Goal: Information Seeking & Learning: Learn about a topic

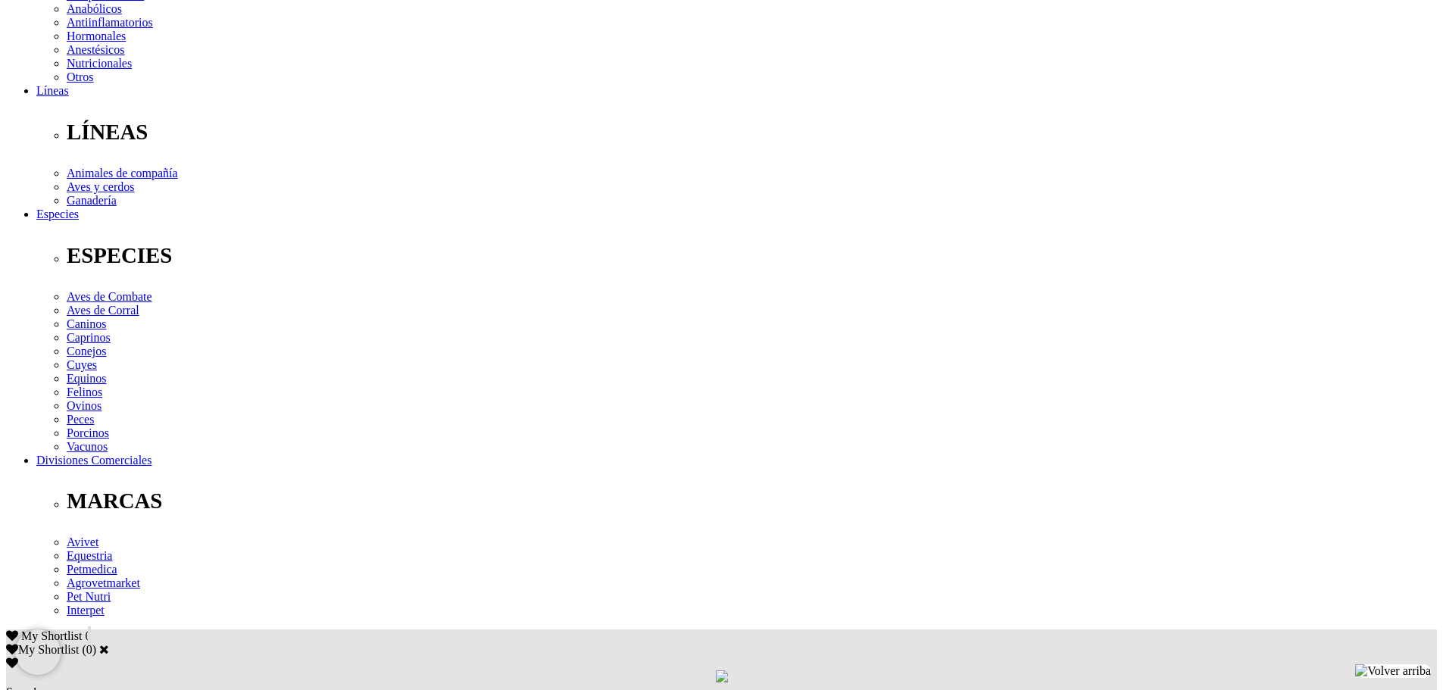
scroll to position [379, 0]
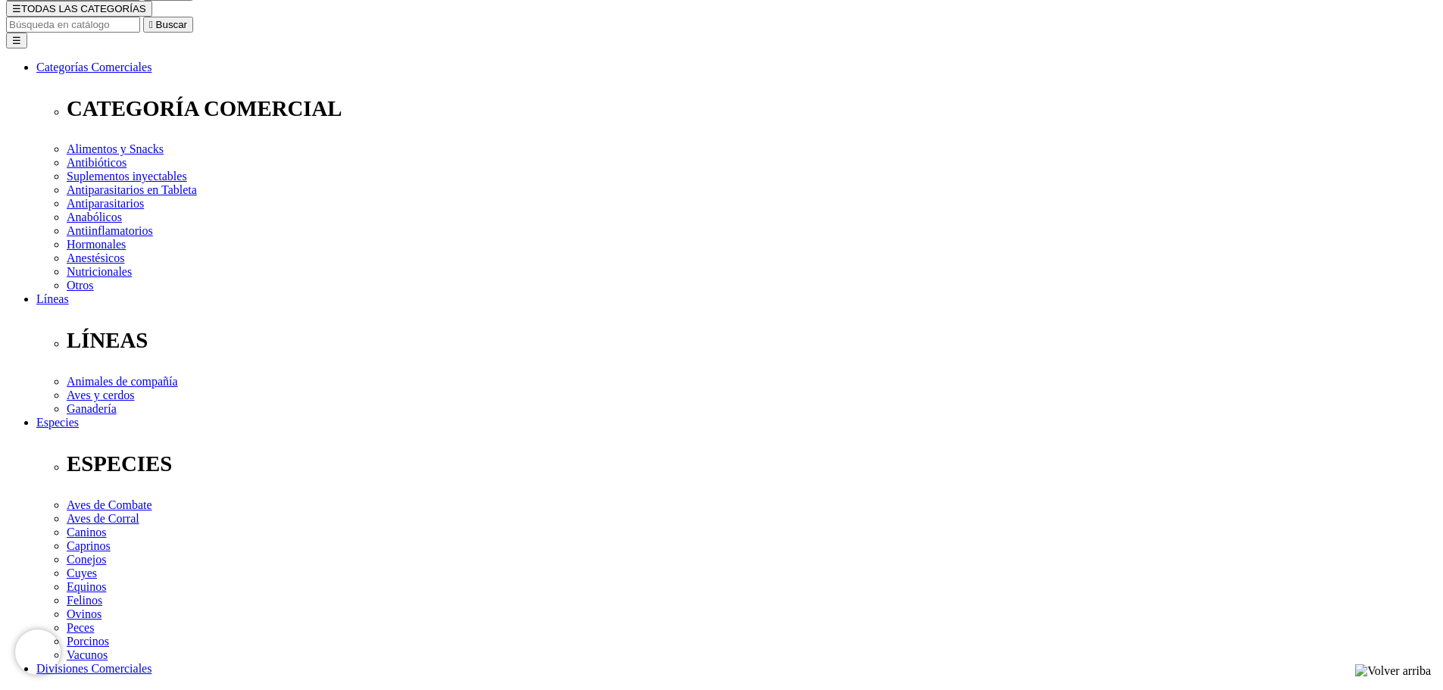
scroll to position [303, 0]
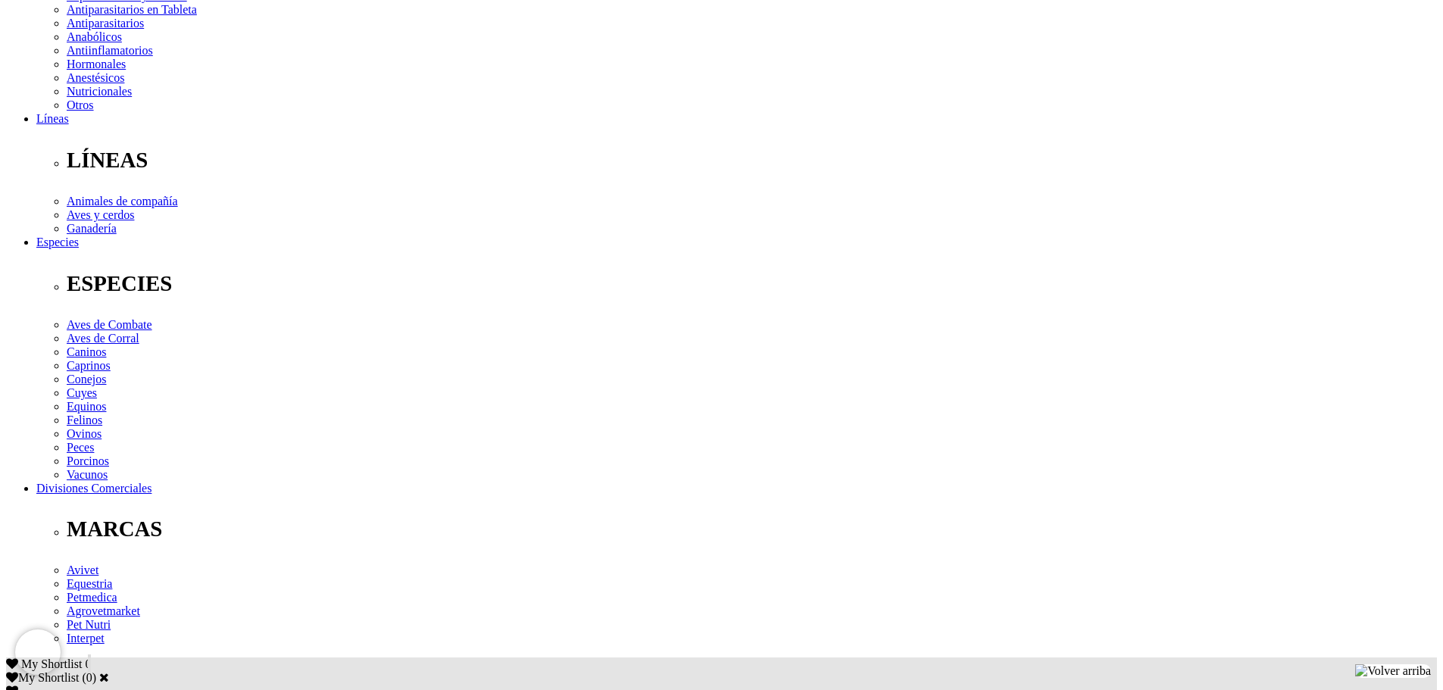
scroll to position [379, 0]
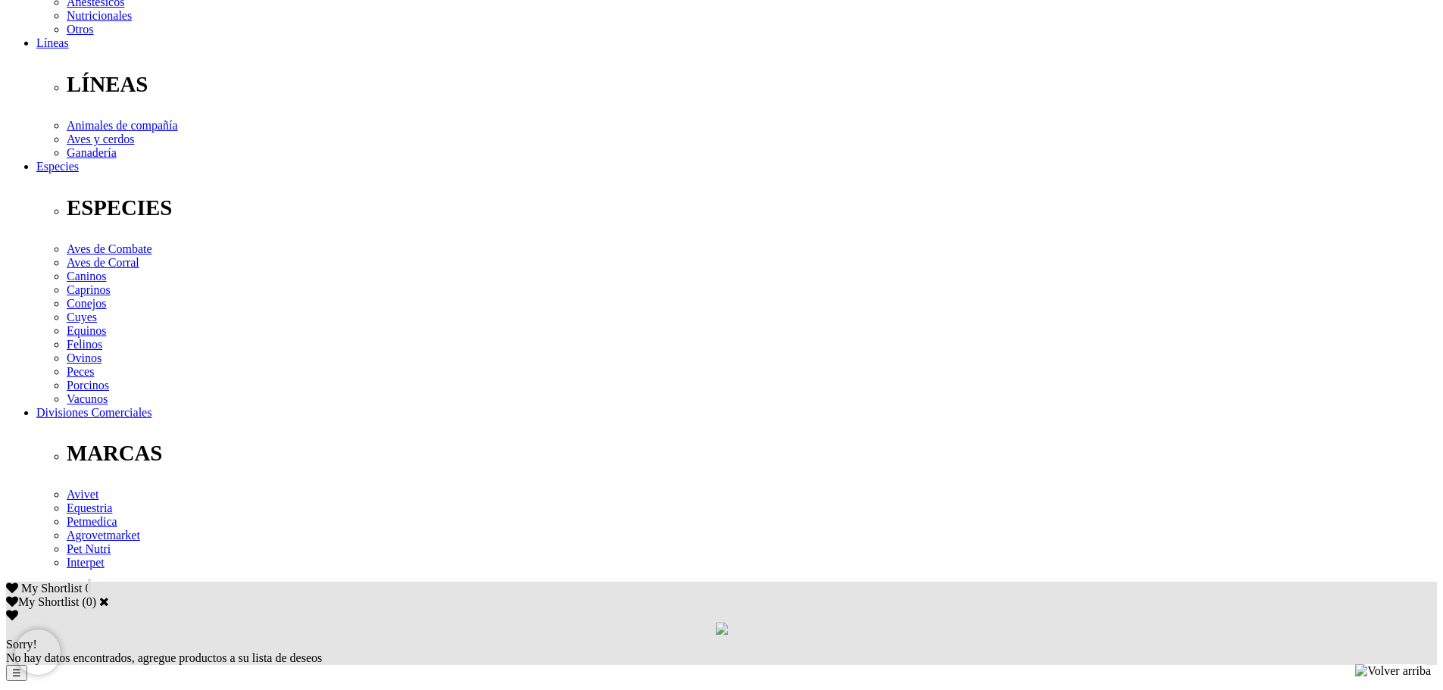
scroll to position [455, 0]
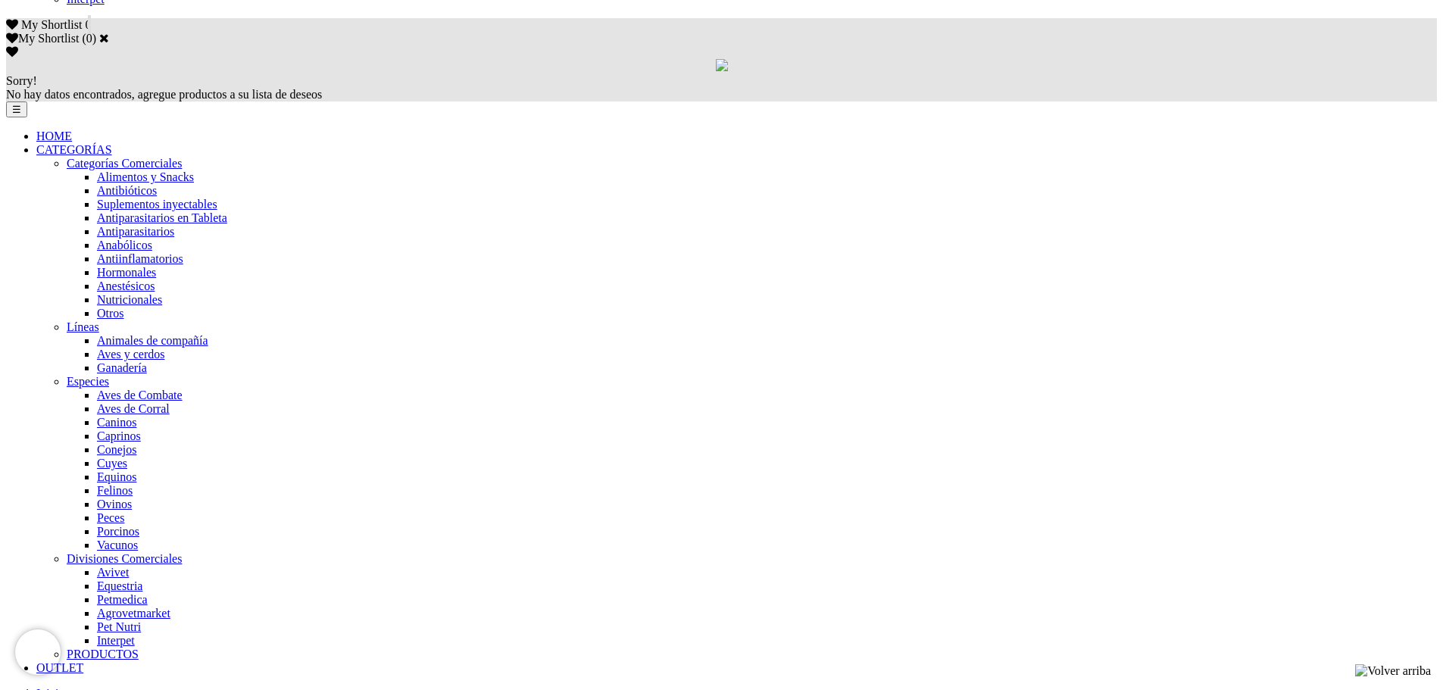
scroll to position [1037, 0]
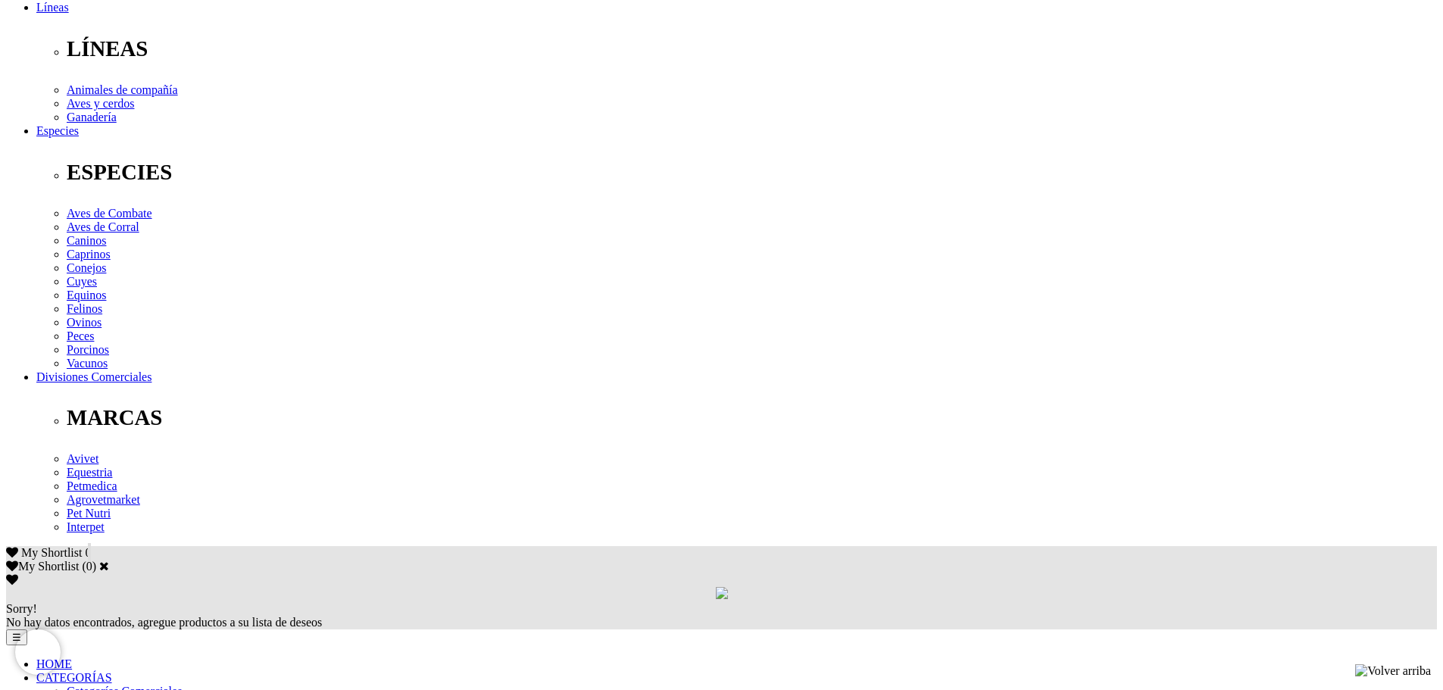
scroll to position [430, 0]
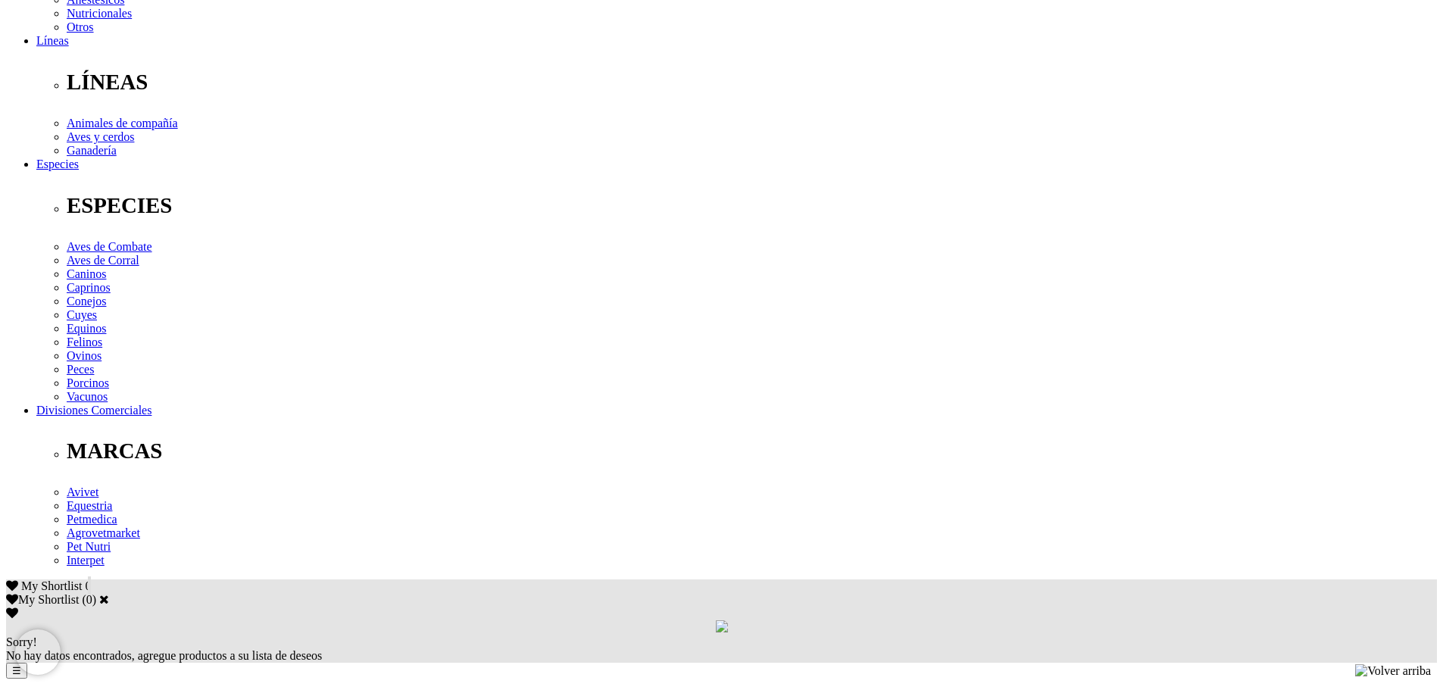
drag, startPoint x: 1205, startPoint y: 183, endPoint x: 1142, endPoint y: 149, distance: 71.2
drag, startPoint x: 1042, startPoint y: 101, endPoint x: 1039, endPoint y: 88, distance: 13.2
